Goal: Information Seeking & Learning: Learn about a topic

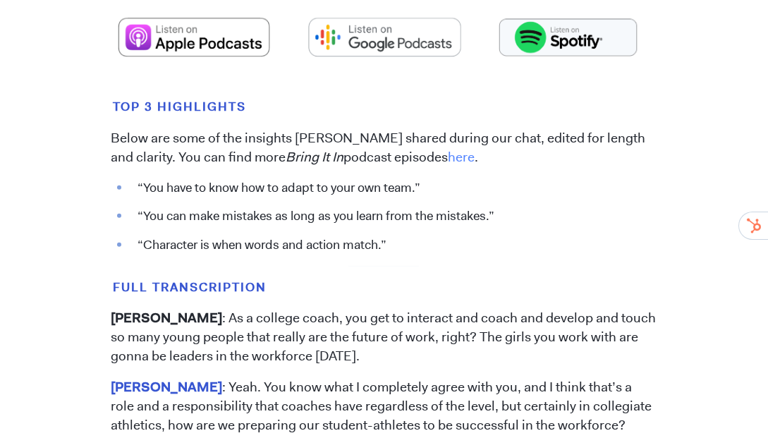
scroll to position [855, 0]
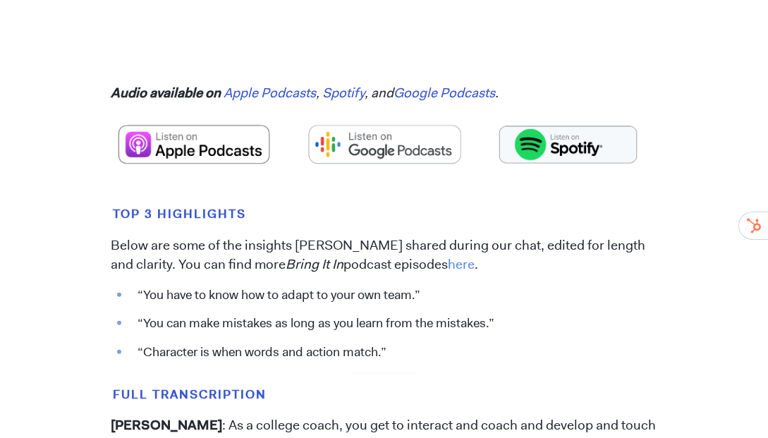
click at [303, 315] on li "“You can make mistakes as long as you learn from the mistakes.”" at bounding box center [393, 324] width 527 height 18
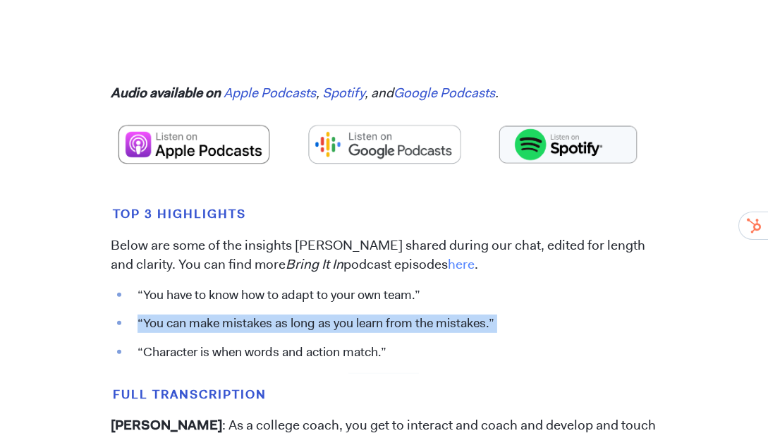
click at [303, 315] on li "“You can make mistakes as long as you learn from the mistakes.”" at bounding box center [393, 324] width 527 height 18
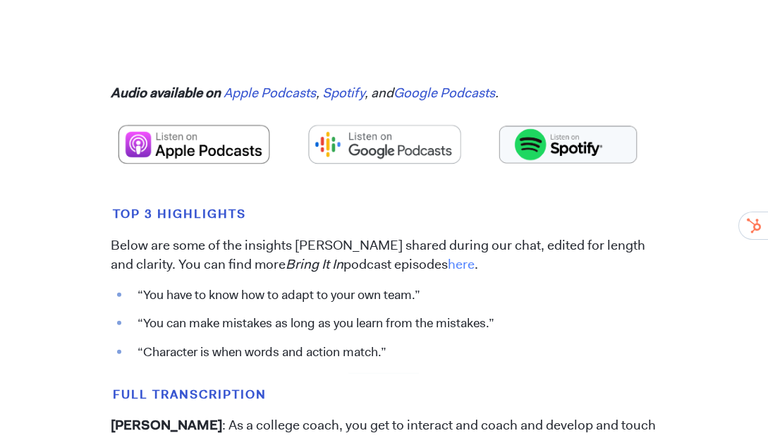
click at [271, 286] on li "“You have to know how to adapt to your own team.”" at bounding box center [393, 295] width 527 height 18
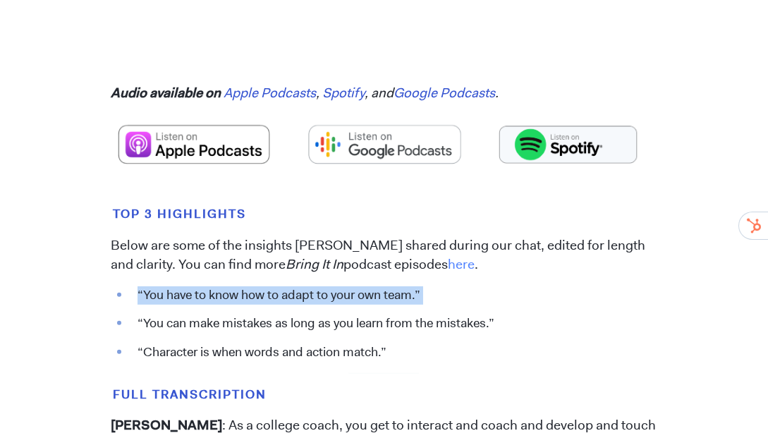
click at [271, 286] on li "“You have to know how to adapt to your own team.”" at bounding box center [393, 295] width 527 height 18
copy ul "“You have to know how to adapt to your own team.”"
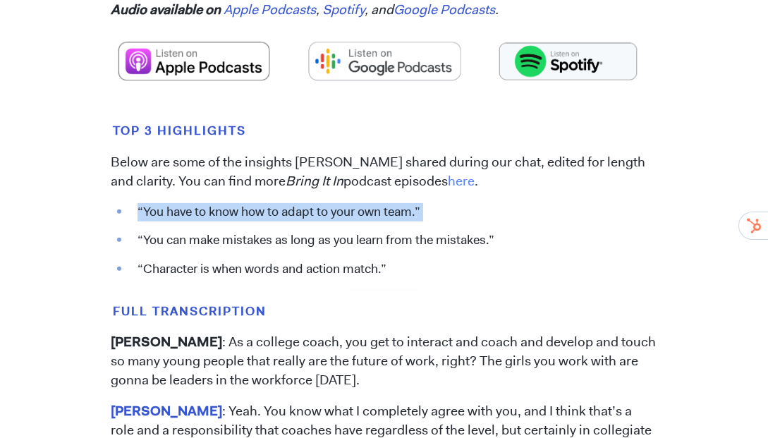
scroll to position [854, 0]
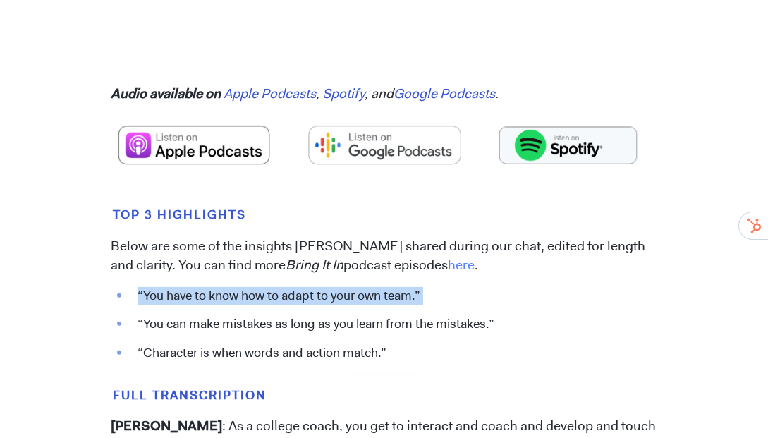
click at [312, 287] on li "“You have to know how to adapt to your own team.”" at bounding box center [393, 296] width 527 height 18
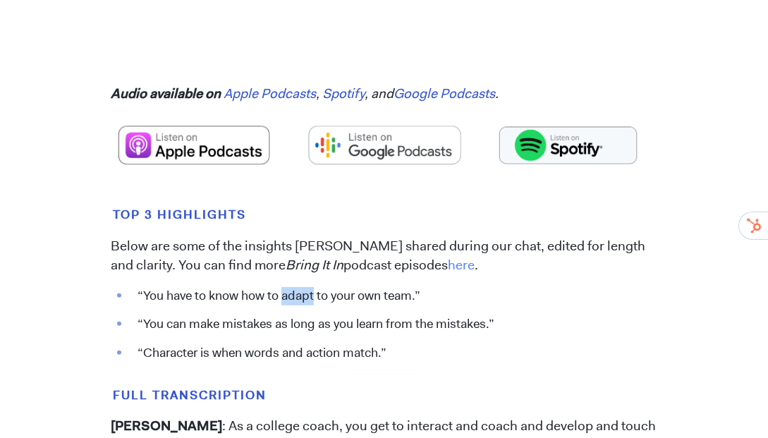
click at [312, 287] on li "“You have to know how to adapt to your own team.”" at bounding box center [393, 296] width 527 height 18
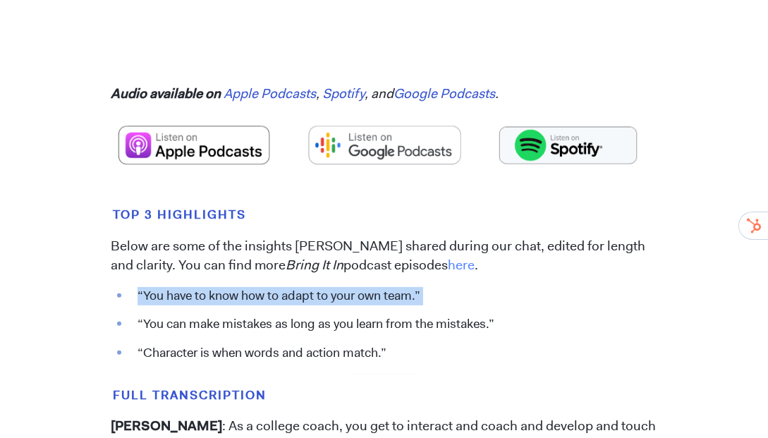
click at [312, 287] on li "“You have to know how to adapt to your own team.”" at bounding box center [393, 296] width 527 height 18
click at [325, 287] on li "“You have to know how to adapt to your own team.”" at bounding box center [393, 296] width 527 height 18
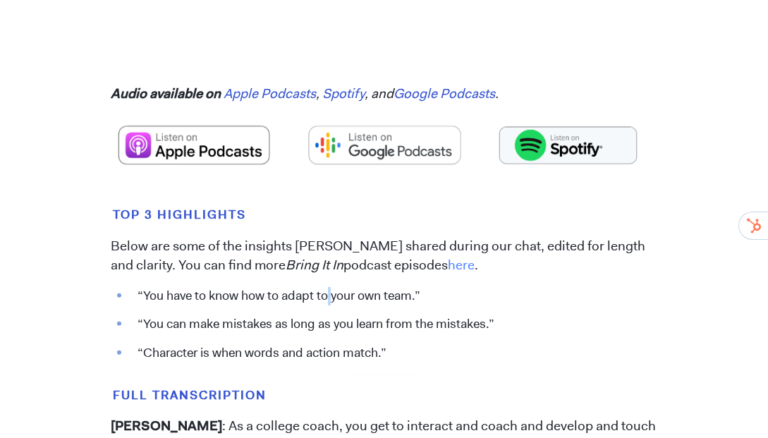
click at [325, 287] on li "“You have to know how to adapt to your own team.”" at bounding box center [393, 296] width 527 height 18
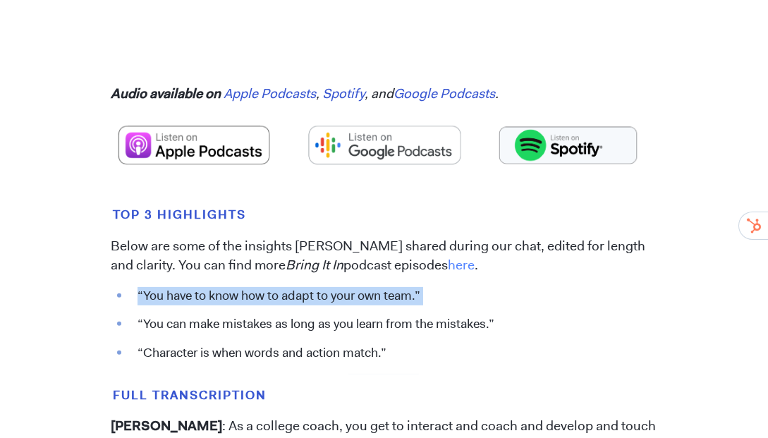
click at [325, 287] on li "“You have to know how to adapt to your own team.”" at bounding box center [393, 296] width 527 height 18
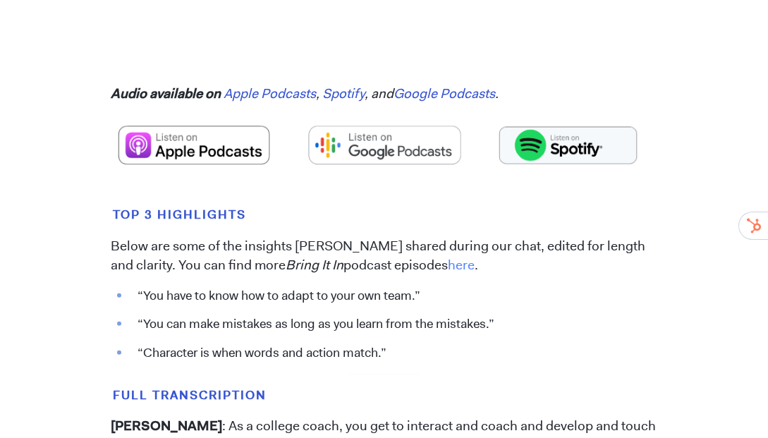
click at [311, 344] on li "“Character is when words and action match.”" at bounding box center [393, 353] width 527 height 18
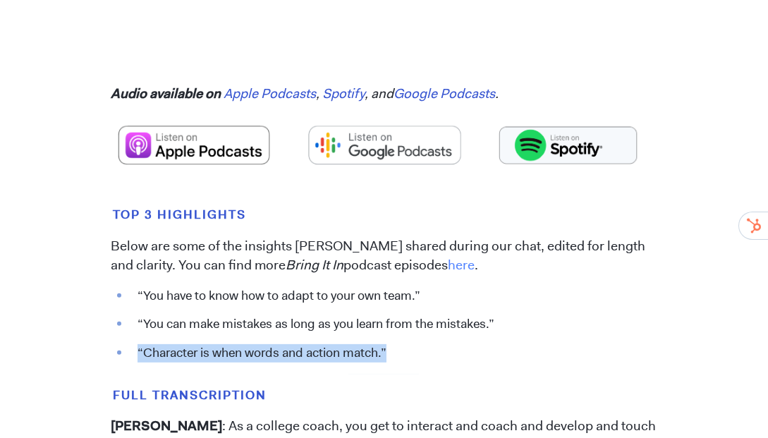
click at [311, 344] on li "“Character is when words and action match.”" at bounding box center [393, 353] width 527 height 18
copy ul "“Character is when words and action match.”"
